Goal: Find specific page/section: Find specific page/section

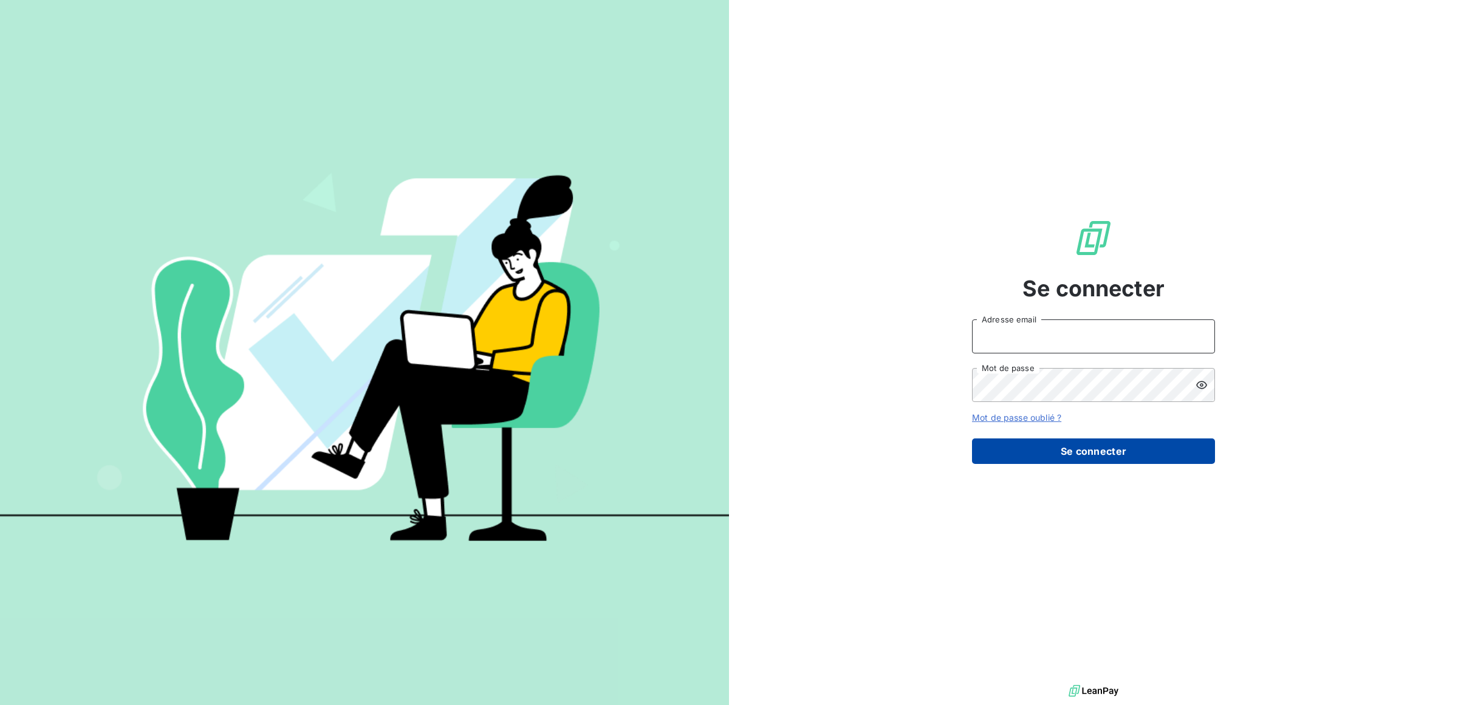
type input "[PERSON_NAME][EMAIL_ADDRESS][DOMAIN_NAME]"
click at [1004, 448] on button "Se connecter" at bounding box center [1093, 452] width 243 height 26
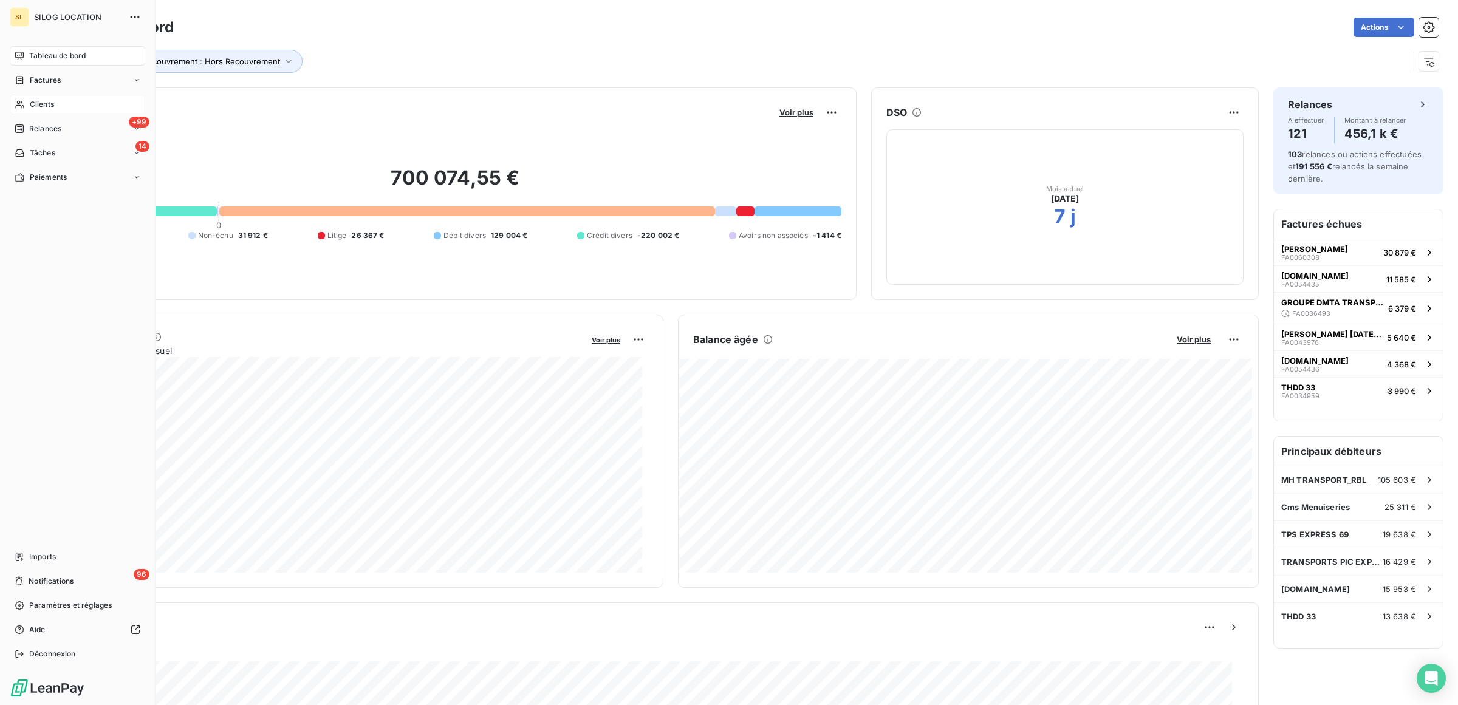
click at [44, 98] on div "Clients" at bounding box center [77, 104] width 135 height 19
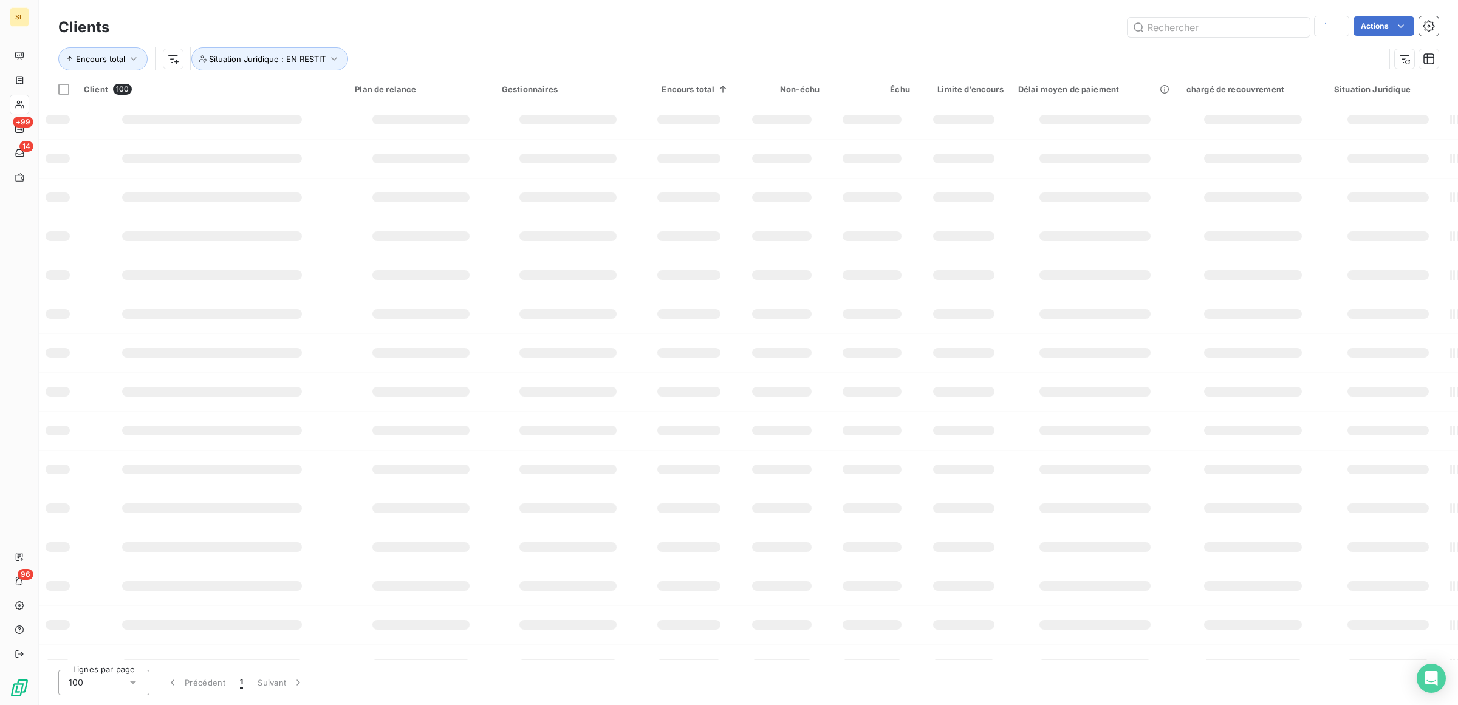
type input "pisa"
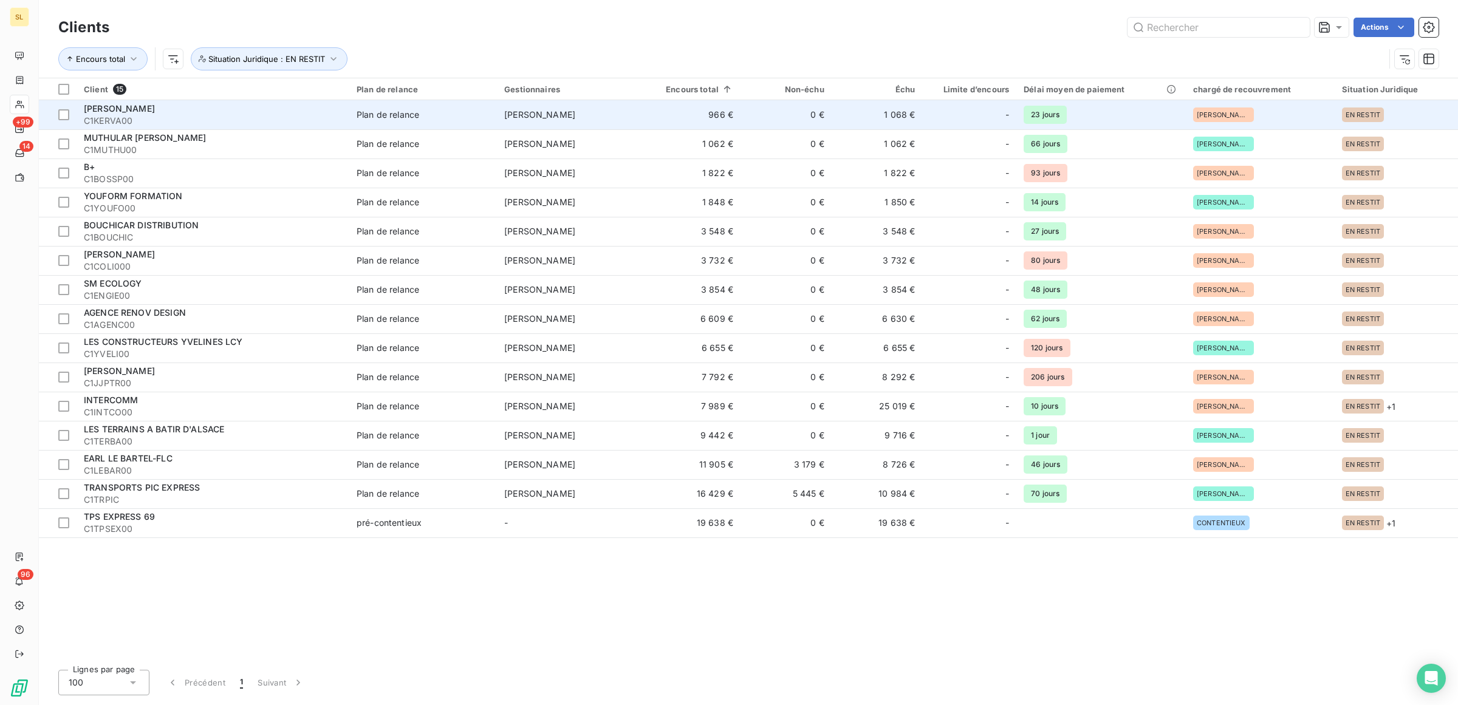
click at [132, 105] on span "[PERSON_NAME]" at bounding box center [119, 108] width 71 height 10
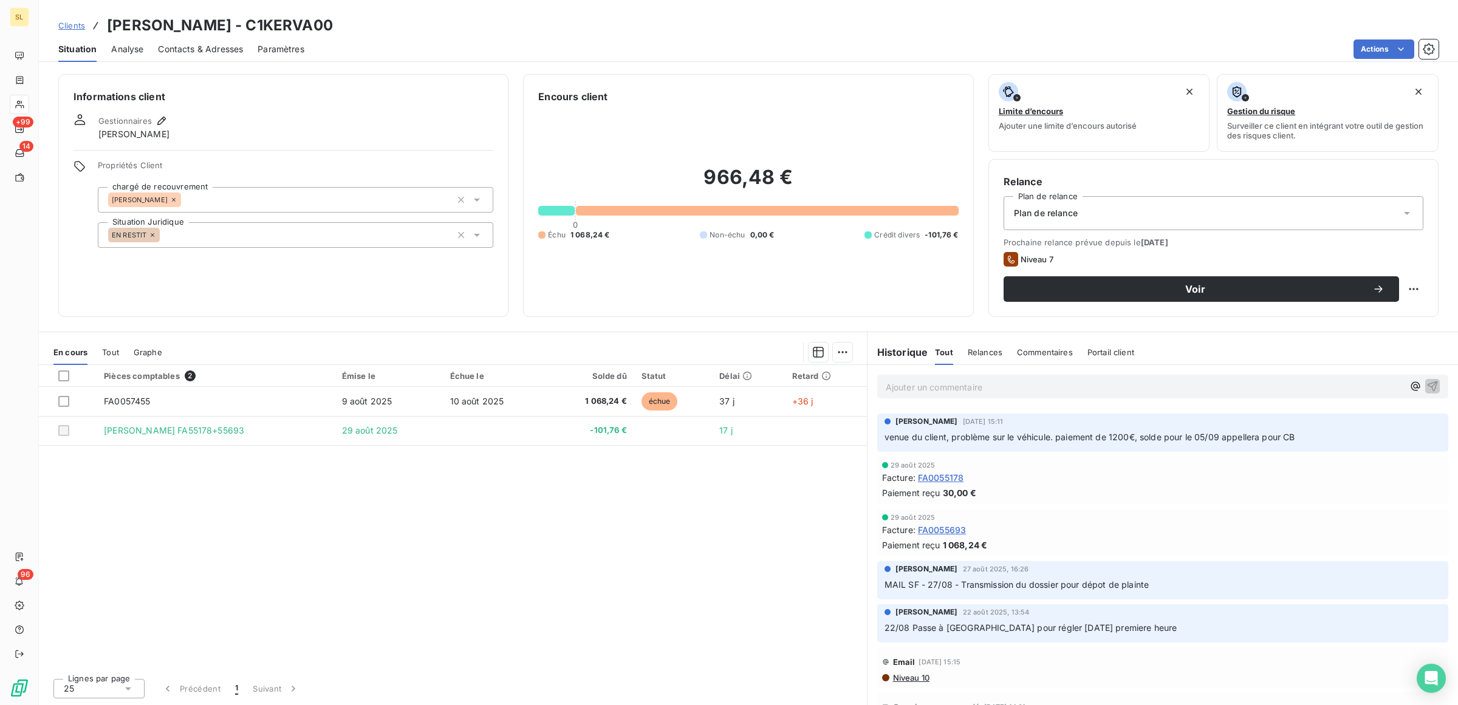
scroll to position [76, 0]
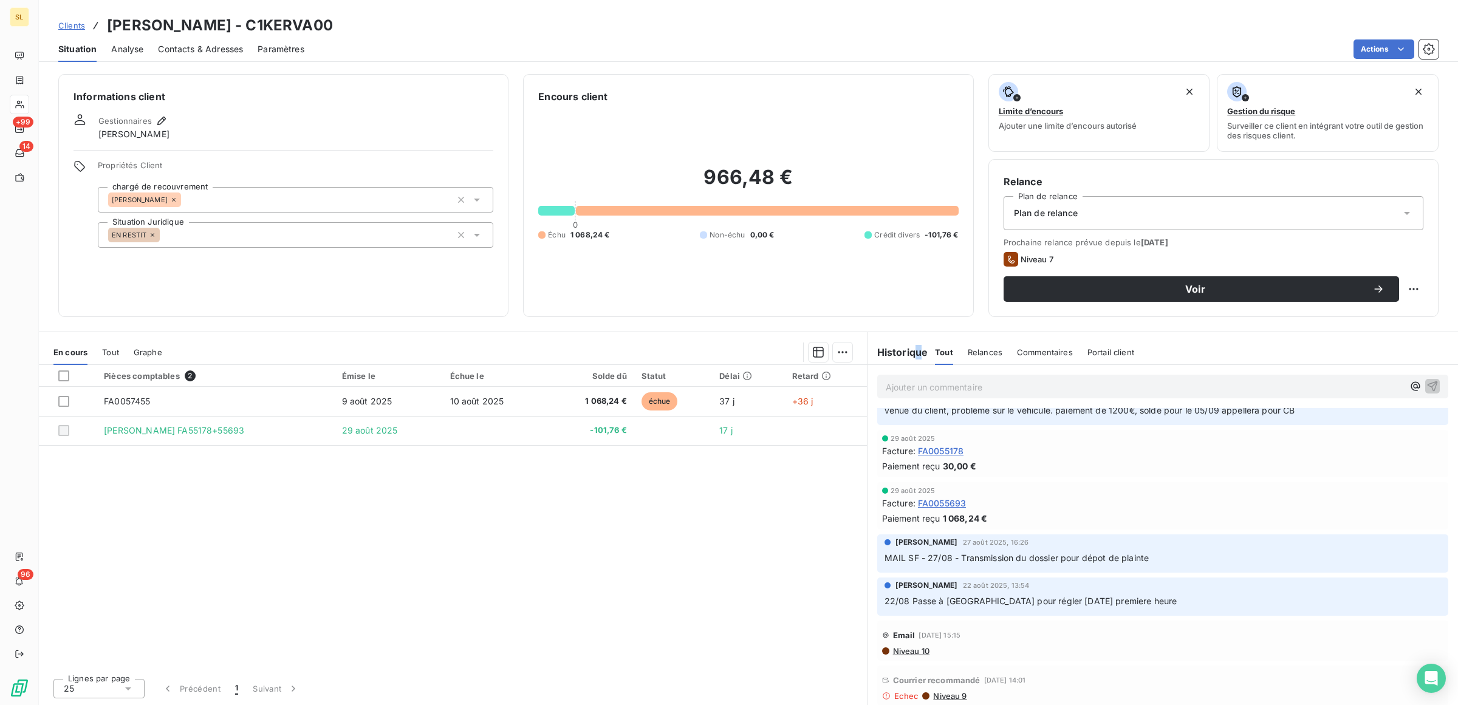
click at [918, 351] on h6 "Historique" at bounding box center [898, 352] width 61 height 15
click at [1039, 353] on span "Commentaires" at bounding box center [1045, 353] width 56 height 10
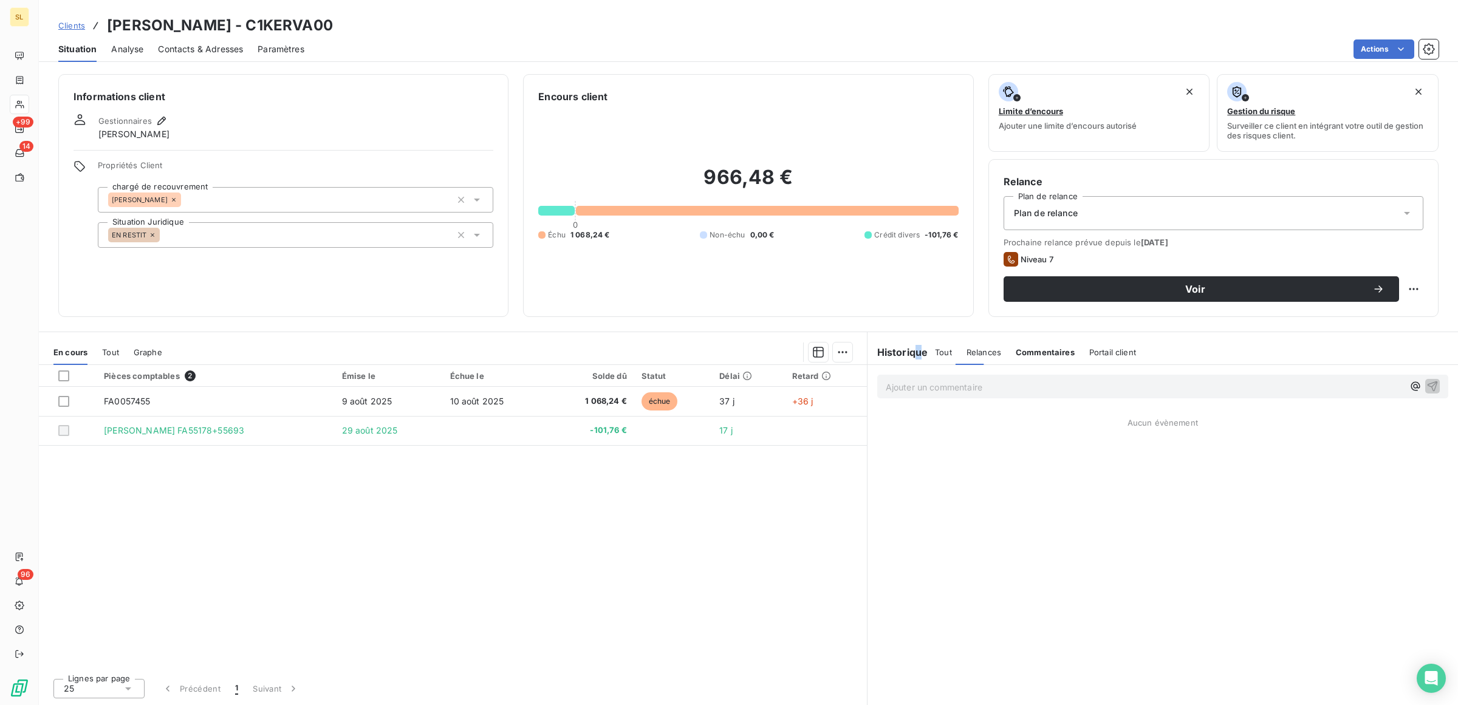
scroll to position [0, 0]
